Goal: Book appointment/travel/reservation

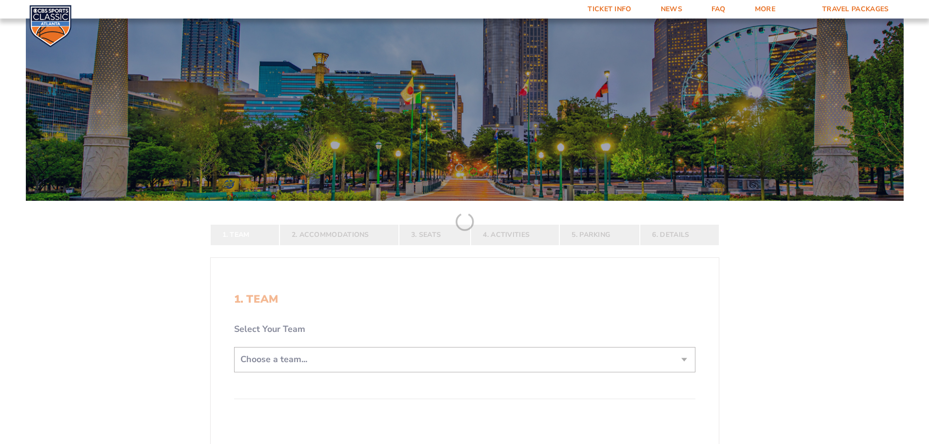
scroll to position [146, 0]
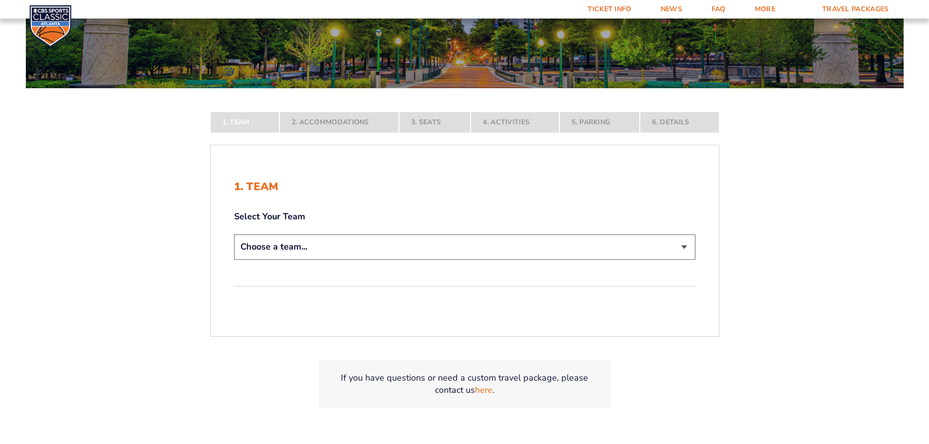
click at [683, 246] on select "Choose a team... [US_STATE] Wildcats [US_STATE] State Buckeyes [US_STATE] Tar H…" at bounding box center [464, 247] width 461 height 25
select select "20108"
click at [234, 259] on select "Choose a team... [US_STATE] Wildcats [US_STATE] State Buckeyes [US_STATE] Tar H…" at bounding box center [464, 247] width 461 height 25
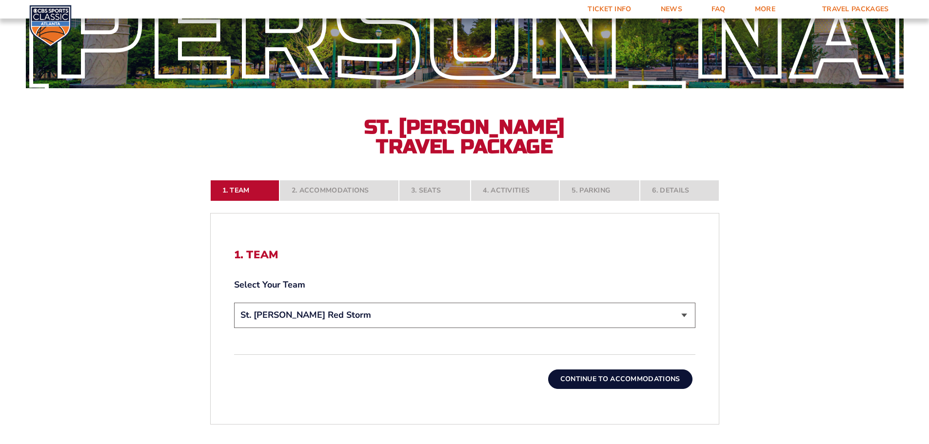
click at [612, 380] on button "Continue To Accommodations" at bounding box center [620, 380] width 144 height 20
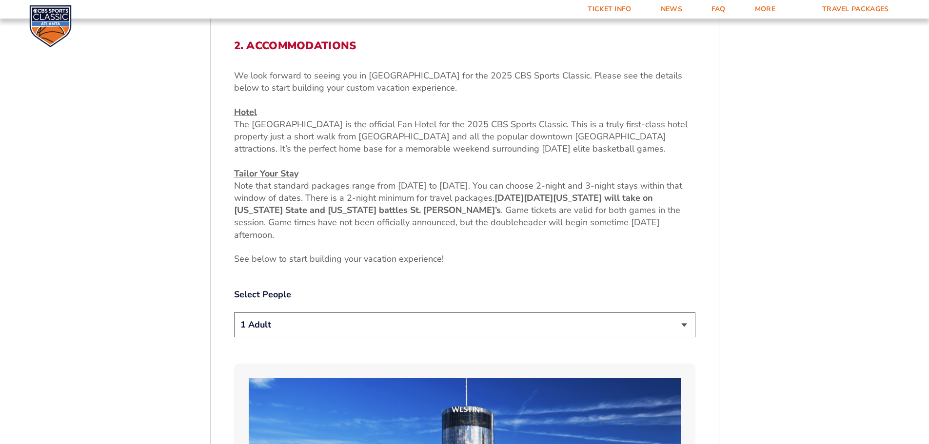
scroll to position [356, 0]
click at [682, 323] on select "1 Adult 2 Adults 3 Adults 4 Adults 2 Adults + 1 Child 2 Adults + 2 Children 2 A…" at bounding box center [464, 324] width 461 height 25
select select "2 Adults"
click at [234, 312] on select "1 Adult 2 Adults 3 Adults 4 Adults 2 Adults + 1 Child 2 Adults + 2 Children 2 A…" at bounding box center [464, 324] width 461 height 25
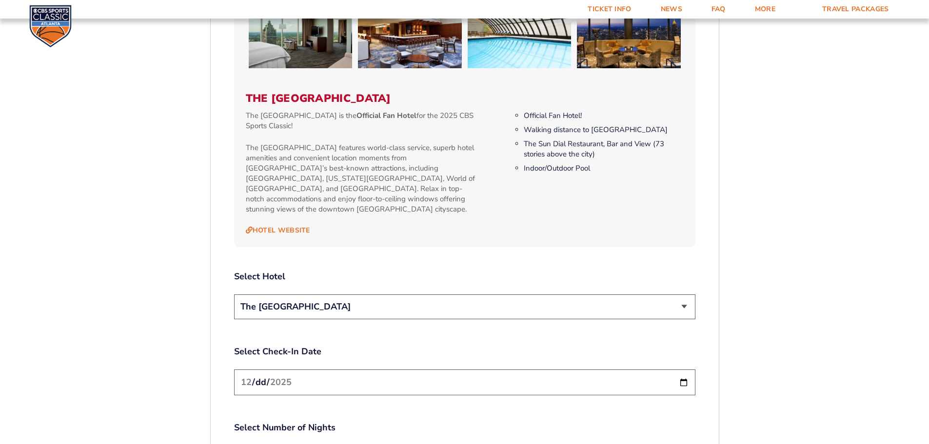
scroll to position [1039, 0]
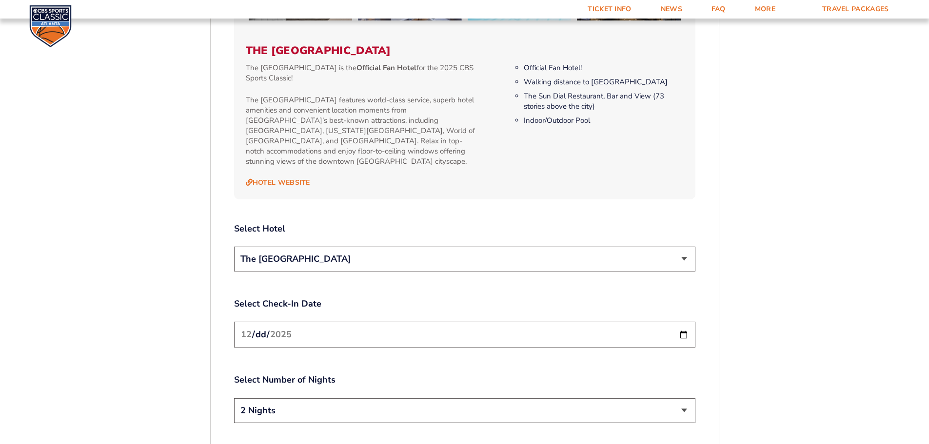
click at [683, 247] on select "The [GEOGRAPHIC_DATA]" at bounding box center [464, 259] width 461 height 25
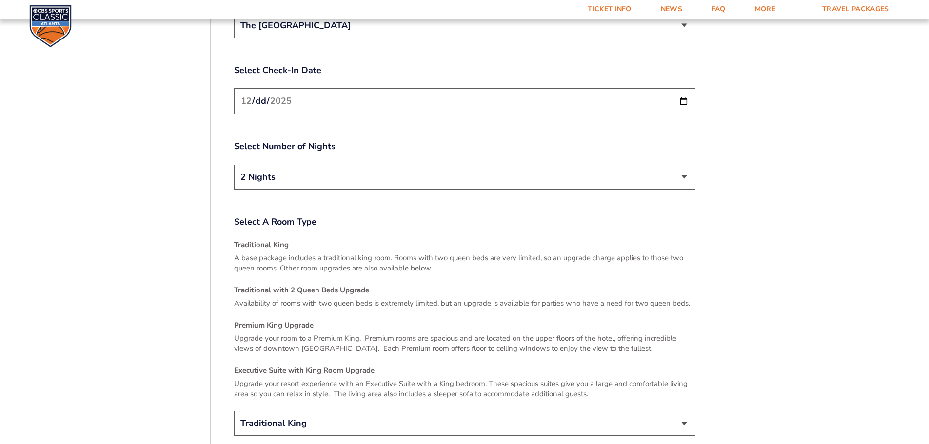
scroll to position [1332, 0]
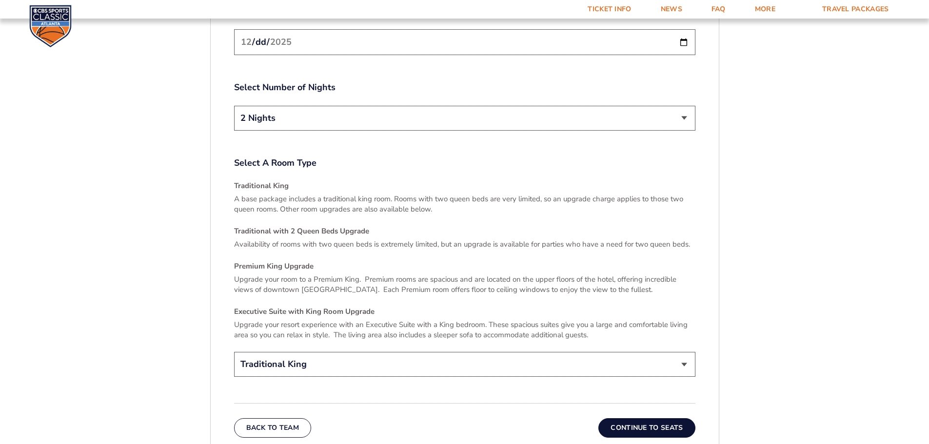
click at [684, 354] on select "Traditional King Traditional with 2 Queen Beds Upgrade (+$45 per night) Premium…" at bounding box center [464, 364] width 461 height 25
click at [234, 352] on select "Traditional King Traditional with 2 Queen Beds Upgrade (+$45 per night) Premium…" at bounding box center [464, 364] width 461 height 25
click at [644, 418] on button "Continue To Seats" at bounding box center [646, 428] width 97 height 20
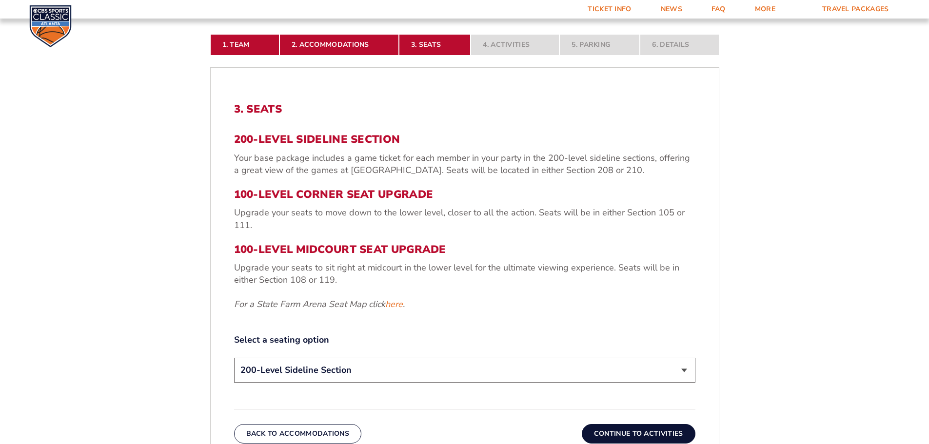
scroll to position [356, 0]
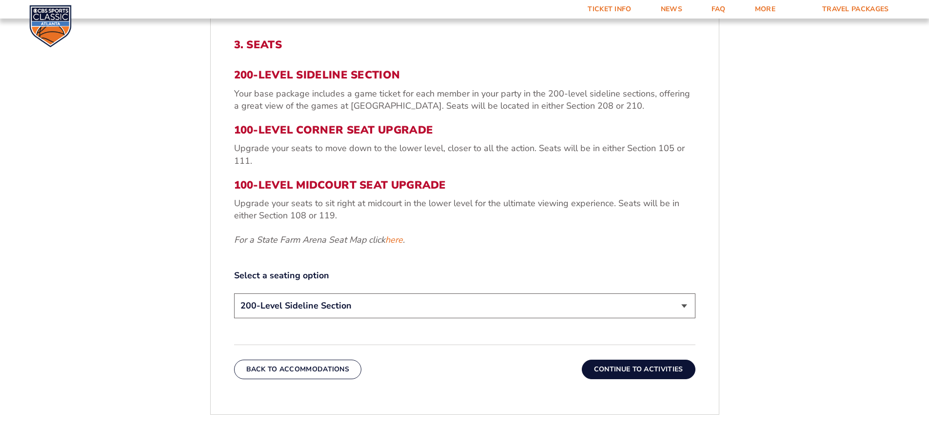
click at [641, 369] on button "Continue To Activities" at bounding box center [639, 370] width 114 height 20
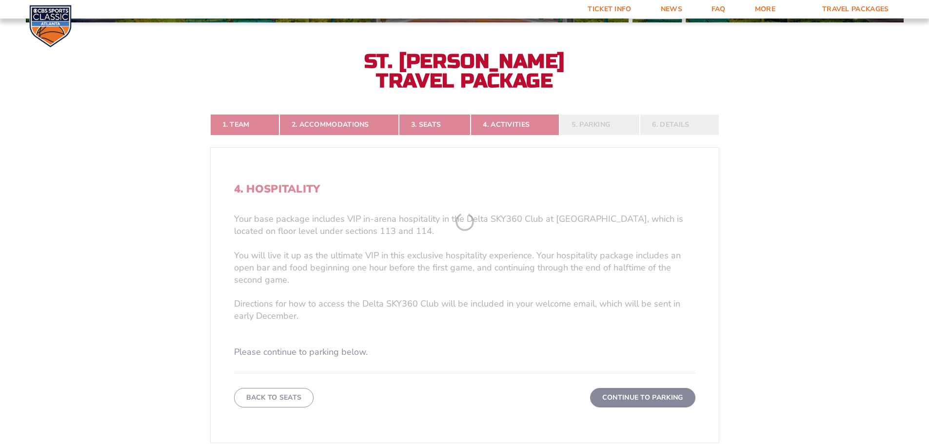
scroll to position [210, 0]
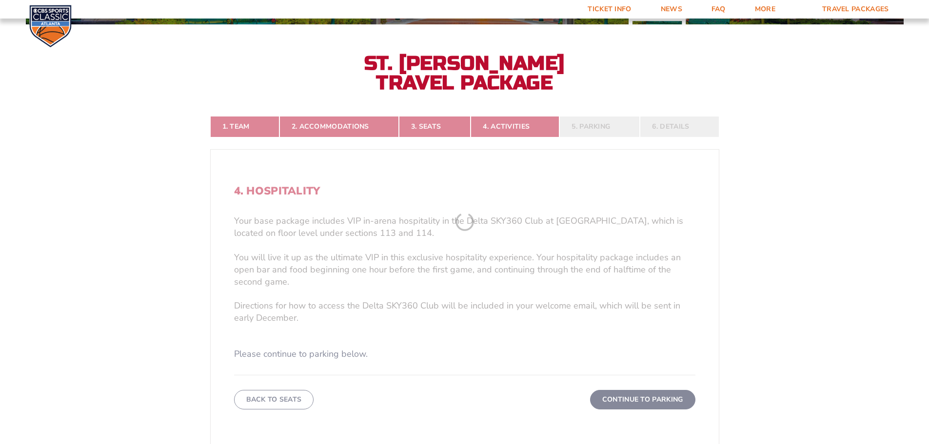
click at [649, 398] on form "[US_STATE] [US_STATE] Travel Package [US_STATE][GEOGRAPHIC_DATA] [US_STATE] Sta…" at bounding box center [464, 233] width 929 height 887
click at [648, 398] on form "[US_STATE] [US_STATE] Travel Package [US_STATE][GEOGRAPHIC_DATA] [US_STATE] Sta…" at bounding box center [464, 233] width 929 height 887
click at [769, 294] on form "[US_STATE] [US_STATE] Travel Package [US_STATE][GEOGRAPHIC_DATA] [US_STATE] Sta…" at bounding box center [464, 233] width 929 height 887
